Goal: Information Seeking & Learning: Find specific fact

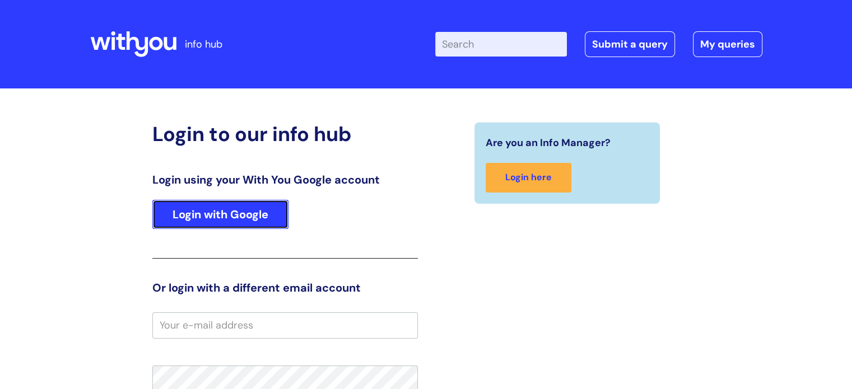
click at [213, 211] on link "Login with Google" at bounding box center [220, 214] width 136 height 29
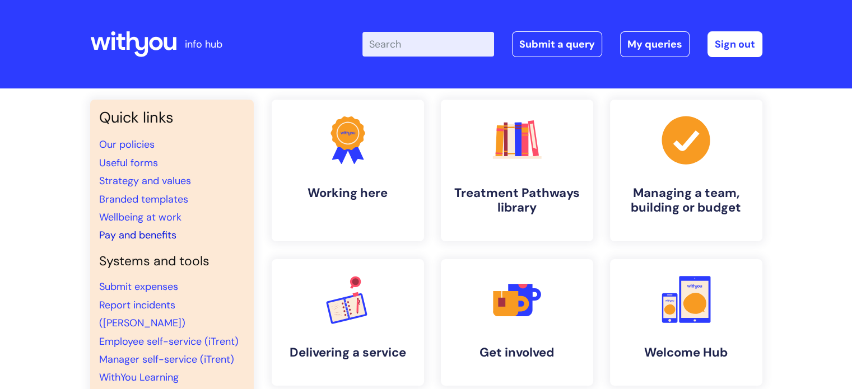
click at [128, 238] on link "Pay and benefits" at bounding box center [137, 235] width 77 height 13
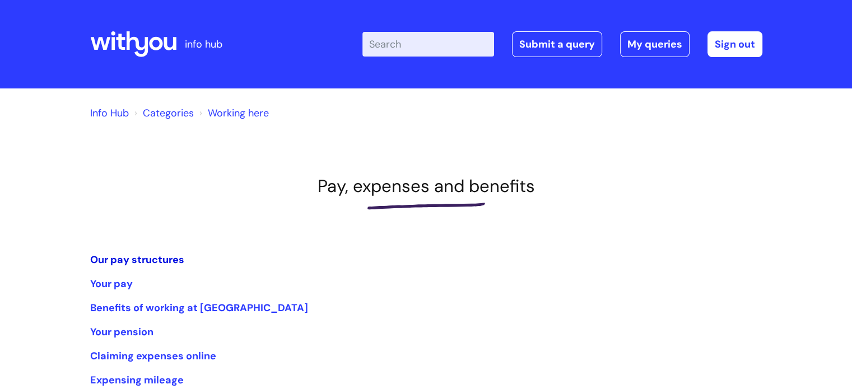
click at [128, 257] on link "Our pay structures" at bounding box center [137, 259] width 94 height 13
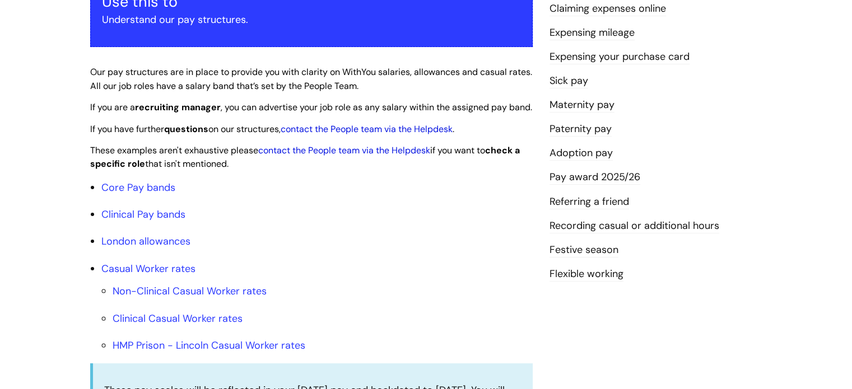
scroll to position [239, 0]
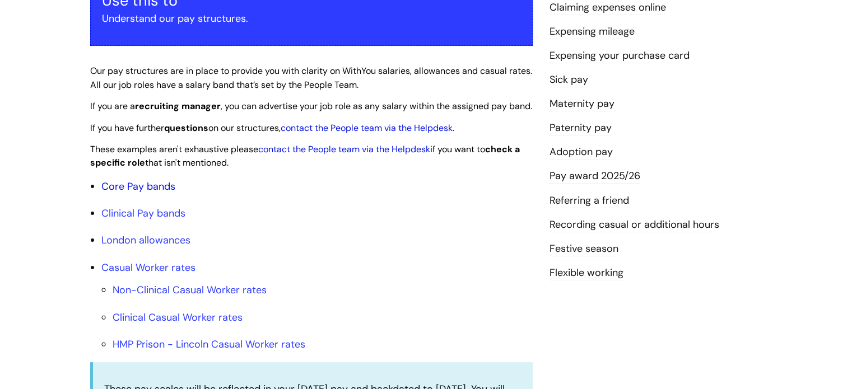
click at [130, 193] on link "Core Pay bands" at bounding box center [138, 186] width 74 height 13
click at [133, 193] on link "Core Pay bands" at bounding box center [138, 186] width 74 height 13
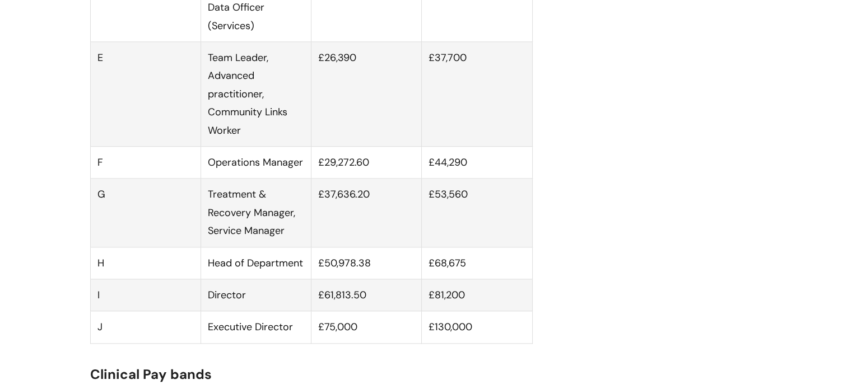
scroll to position [987, 0]
